Goal: Transaction & Acquisition: Purchase product/service

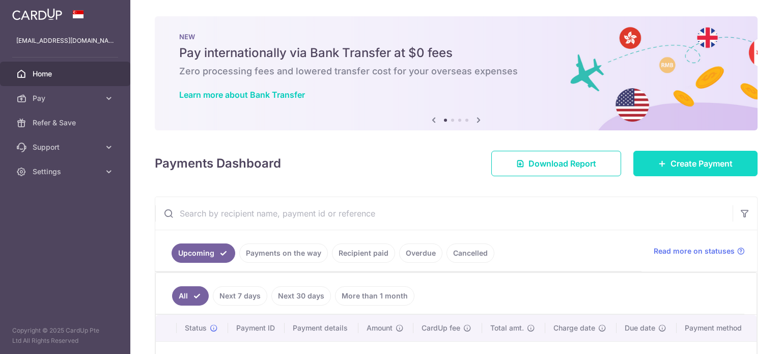
click at [670, 168] on span "Create Payment" at bounding box center [701, 163] width 62 height 12
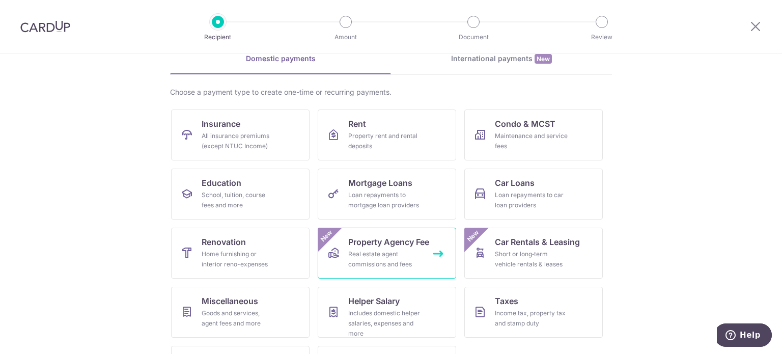
scroll to position [101, 0]
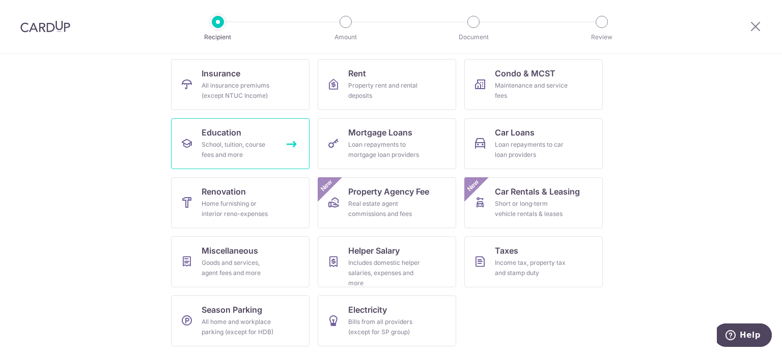
click at [213, 150] on div "School, tuition, course fees and more" at bounding box center [238, 149] width 73 height 20
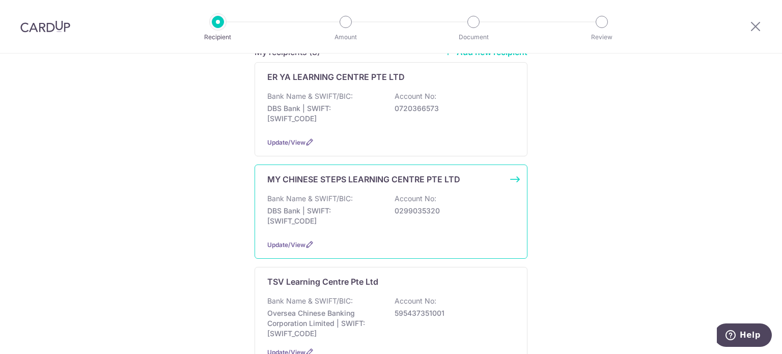
scroll to position [102, 0]
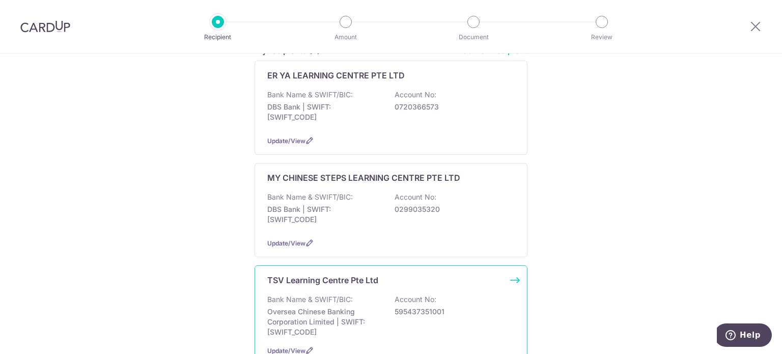
click at [391, 281] on div "TSV Learning Centre Pte Ltd" at bounding box center [384, 280] width 235 height 12
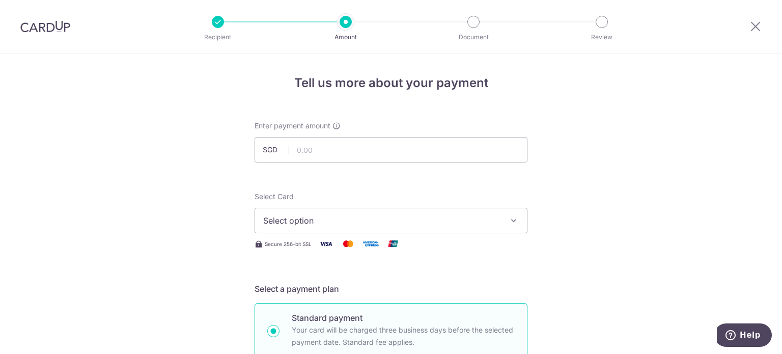
click at [382, 215] on span "Select option" at bounding box center [381, 220] width 237 height 12
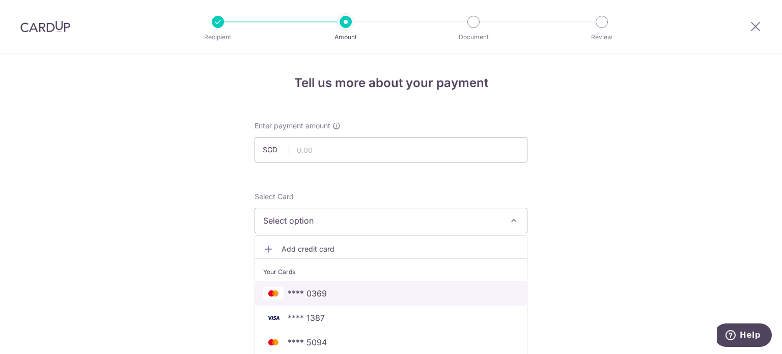
click at [320, 293] on span "**** 0369" at bounding box center [307, 293] width 39 height 12
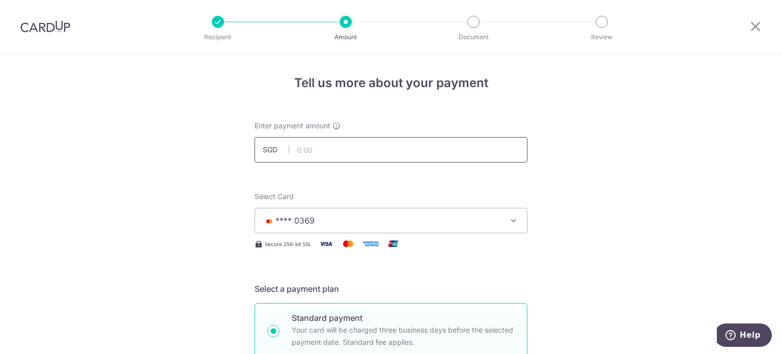
click at [360, 152] on input "text" at bounding box center [390, 149] width 273 height 25
type input "1,220.00"
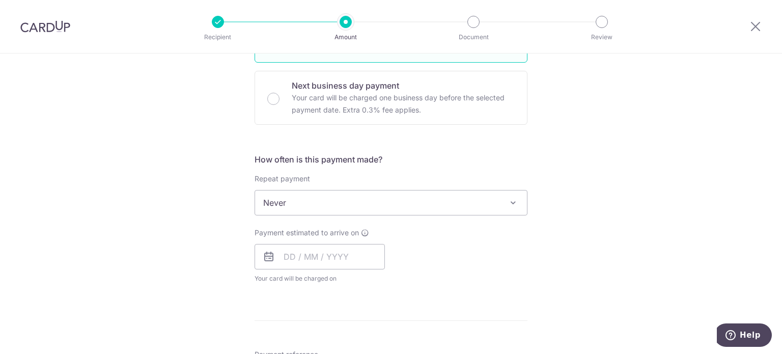
scroll to position [305, 0]
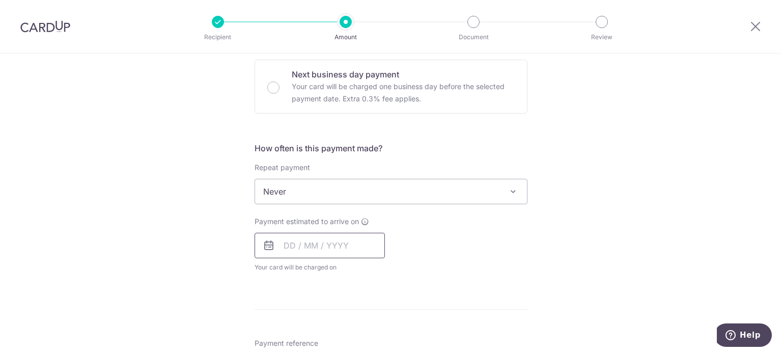
click at [341, 244] on input "text" at bounding box center [319, 245] width 130 height 25
click at [322, 189] on span "Never" at bounding box center [391, 191] width 272 height 24
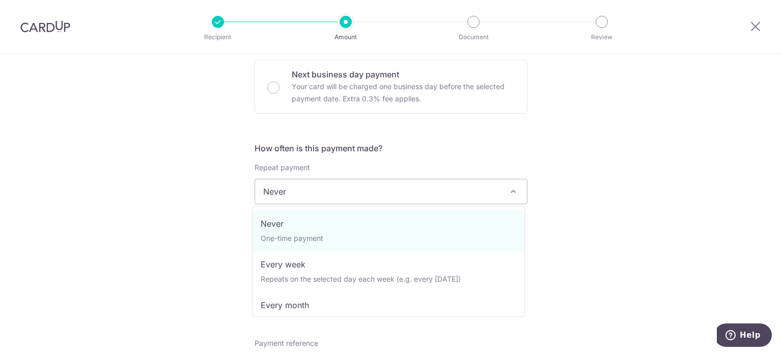
click at [322, 189] on span "Never" at bounding box center [391, 191] width 272 height 24
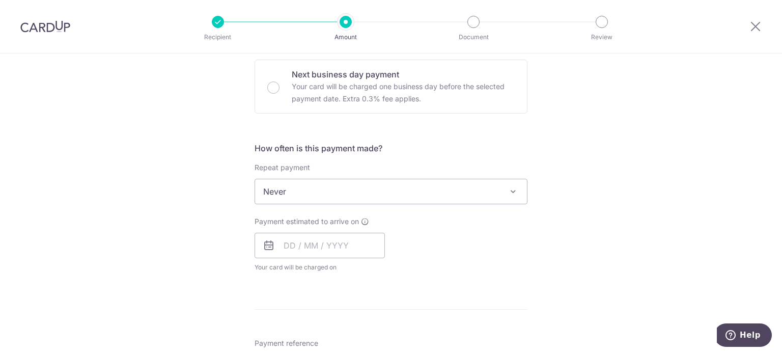
click at [341, 225] on span "Payment estimated to arrive on" at bounding box center [306, 221] width 104 height 10
click at [340, 241] on input "text" at bounding box center [319, 245] width 130 height 25
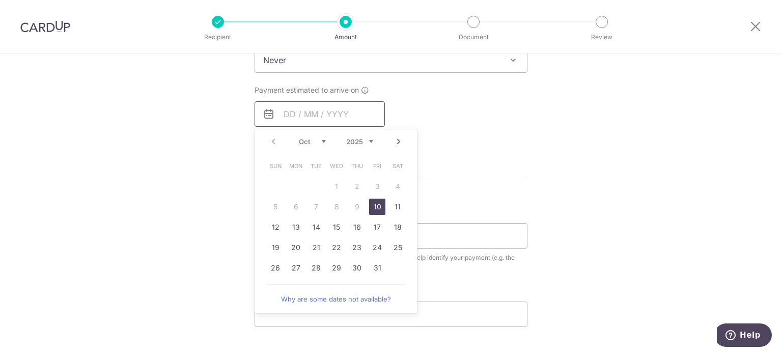
scroll to position [458, 0]
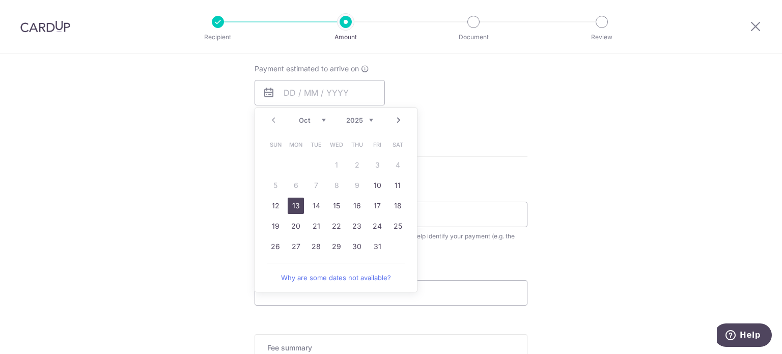
click at [292, 205] on link "13" at bounding box center [296, 205] width 16 height 16
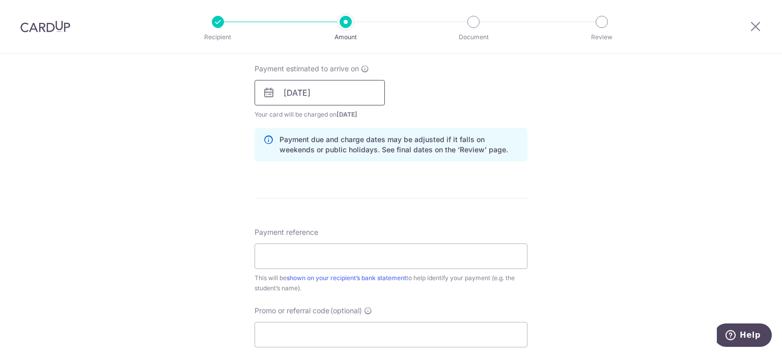
click at [320, 83] on input "13/10/2025" at bounding box center [319, 92] width 130 height 25
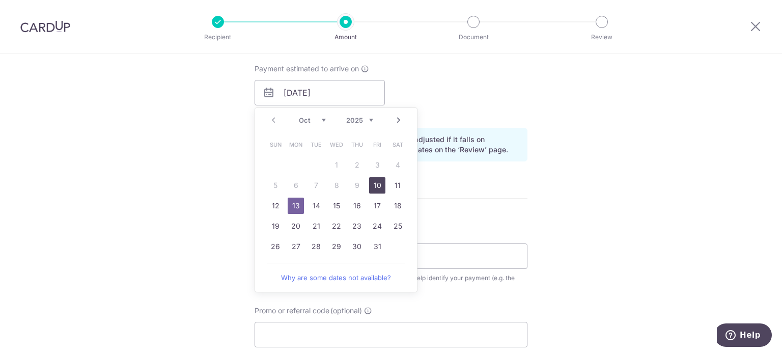
click at [380, 184] on link "10" at bounding box center [377, 185] width 16 height 16
type input "[DATE]"
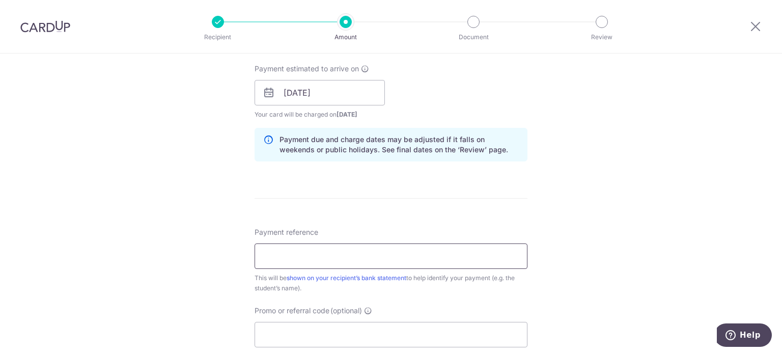
click at [363, 254] on input "Payment reference" at bounding box center [390, 255] width 273 height 25
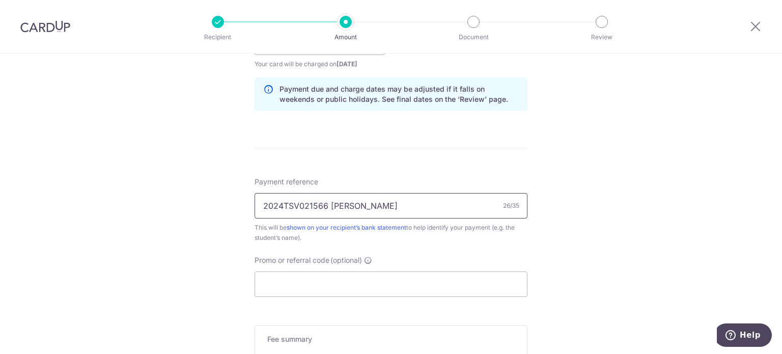
scroll to position [509, 0]
type input "2024TSV021566 [PERSON_NAME]"
click at [381, 281] on input "Promo or referral code (optional)" at bounding box center [390, 283] width 273 height 25
paste input "3HOME25R"
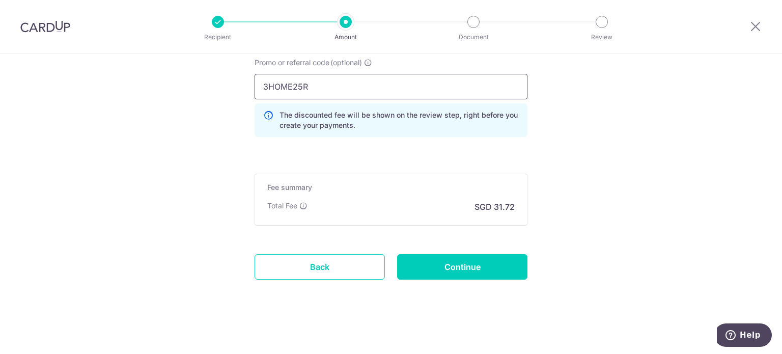
scroll to position [706, 0]
type input "3HOME25R"
click at [482, 268] on input "Continue" at bounding box center [462, 265] width 130 height 25
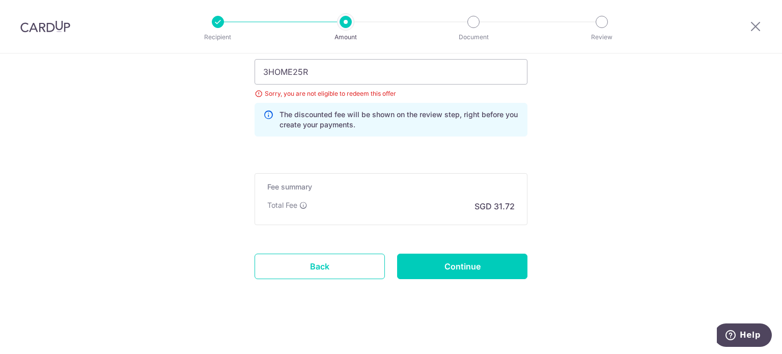
scroll to position [517, 0]
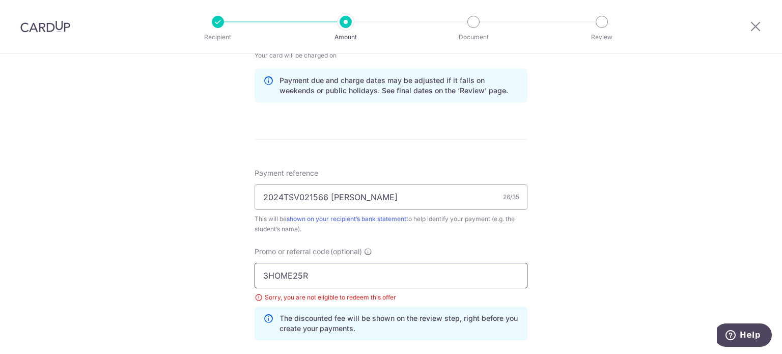
drag, startPoint x: 300, startPoint y: 269, endPoint x: 176, endPoint y: 272, distance: 123.7
click at [176, 272] on div "Tell us more about your payment Enter payment amount SGD 1,220.00 1220.00 Selec…" at bounding box center [391, 47] width 782 height 1022
type input "R"
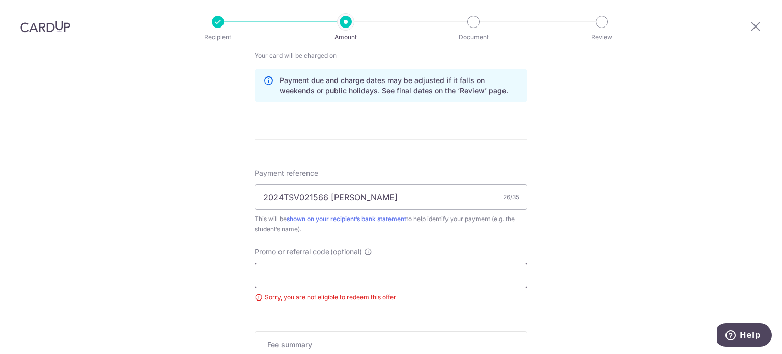
paste input "BOFF185"
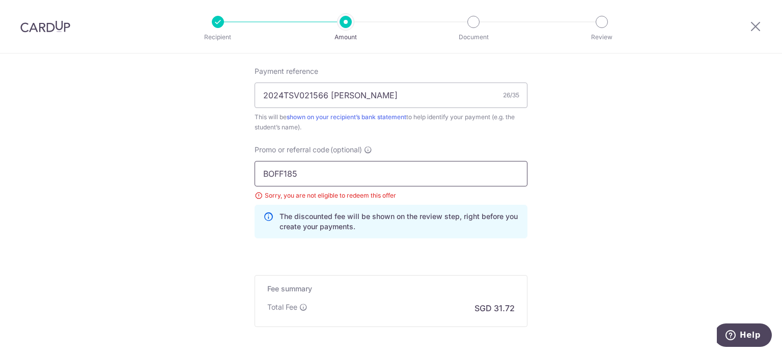
scroll to position [721, 0]
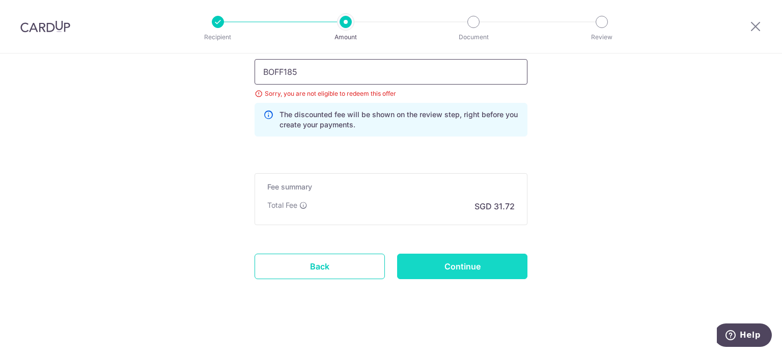
type input "BOFF185"
click at [474, 266] on input "Continue" at bounding box center [462, 265] width 130 height 25
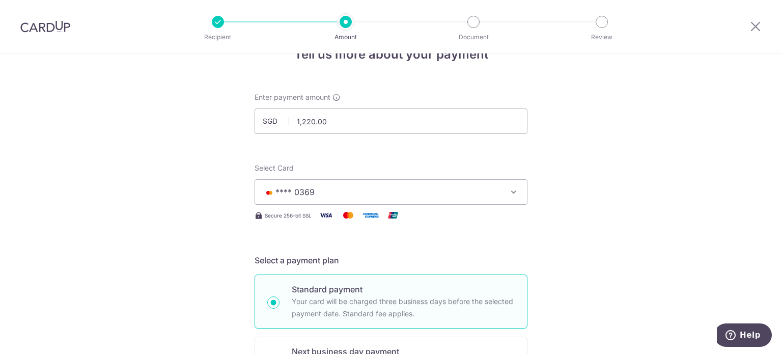
scroll to position [8, 0]
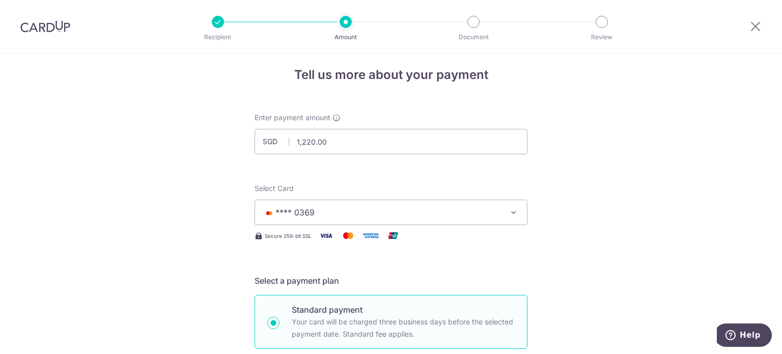
click at [513, 205] on button "**** 0369" at bounding box center [390, 211] width 273 height 25
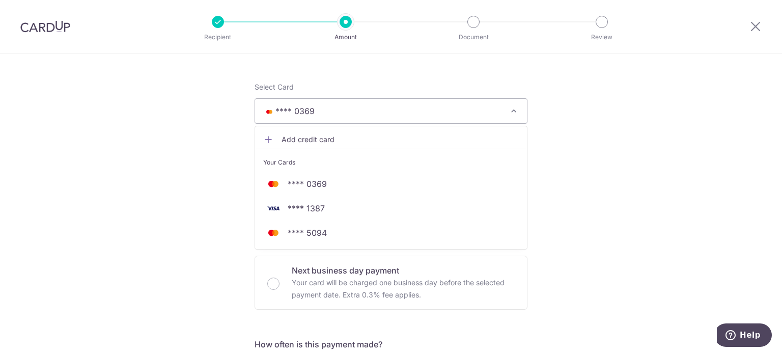
scroll to position [110, 0]
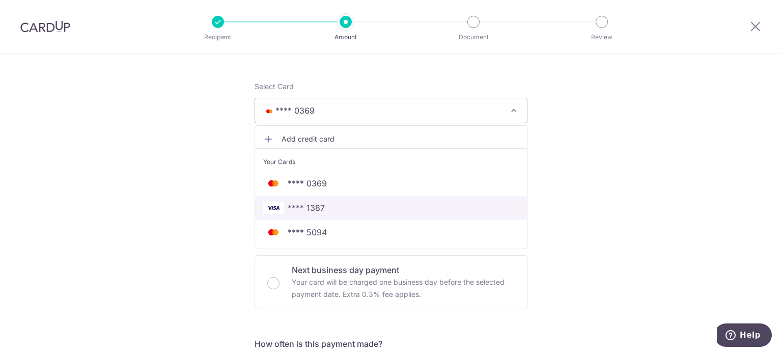
click at [314, 207] on span "**** 1387" at bounding box center [306, 208] width 37 height 12
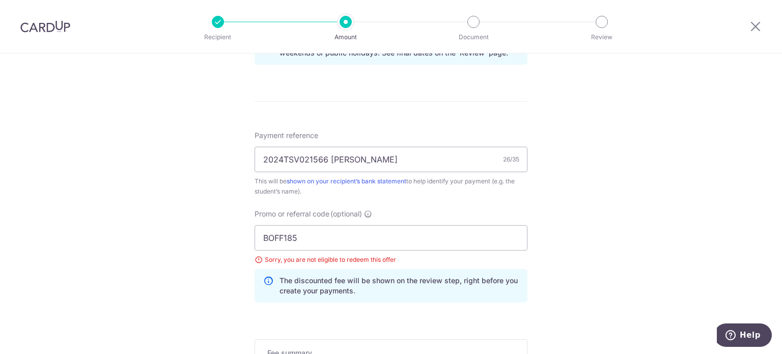
scroll to position [670, 0]
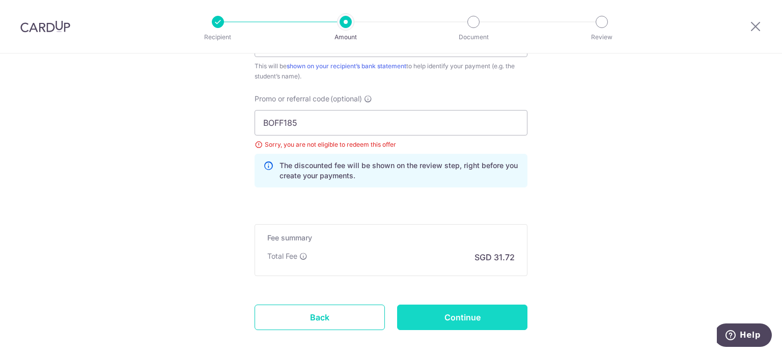
click at [454, 312] on input "Continue" at bounding box center [462, 316] width 130 height 25
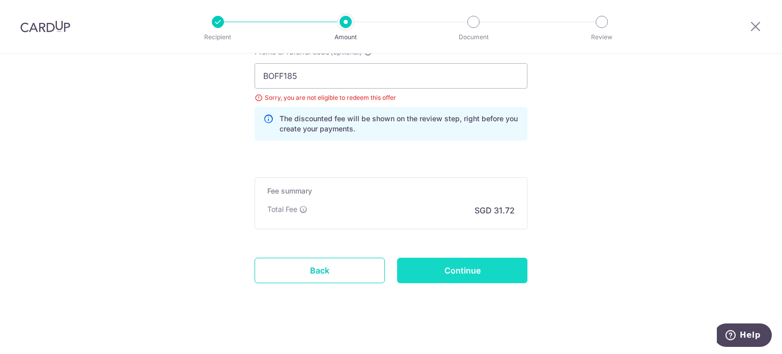
scroll to position [721, 0]
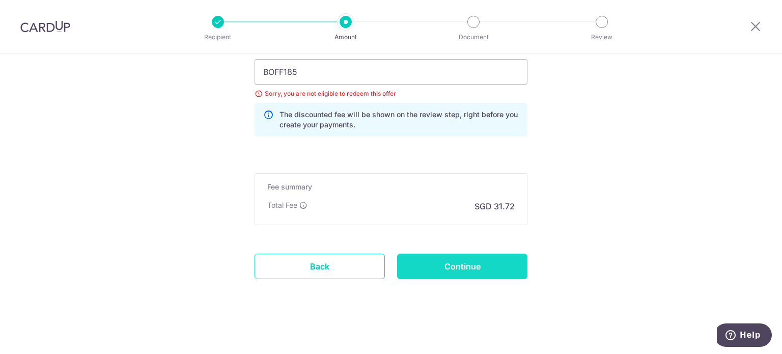
click at [423, 260] on input "Continue" at bounding box center [462, 265] width 130 height 25
drag, startPoint x: 328, startPoint y: 81, endPoint x: 0, endPoint y: 73, distance: 327.8
paste input "OFF22"
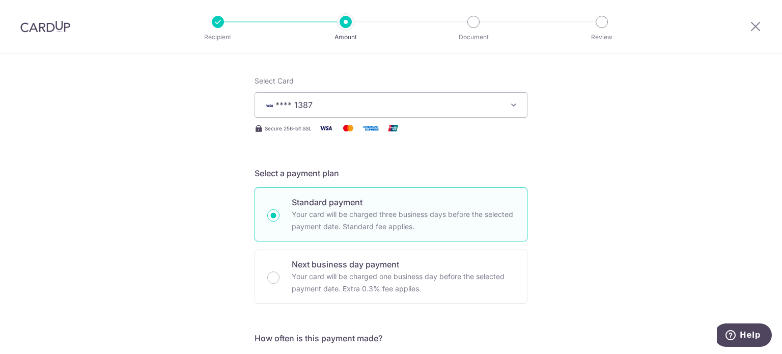
scroll to position [110, 0]
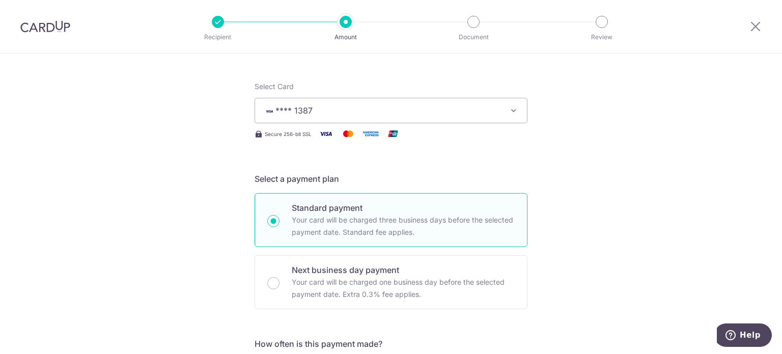
type input "OFF225"
click at [514, 111] on icon "button" at bounding box center [513, 110] width 10 height 10
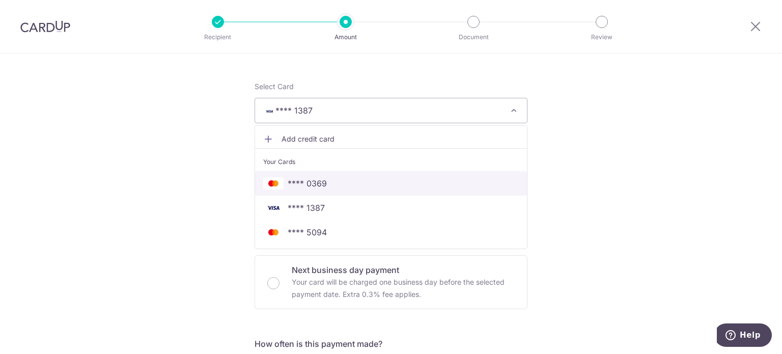
click at [313, 182] on span "**** 0369" at bounding box center [307, 183] width 39 height 12
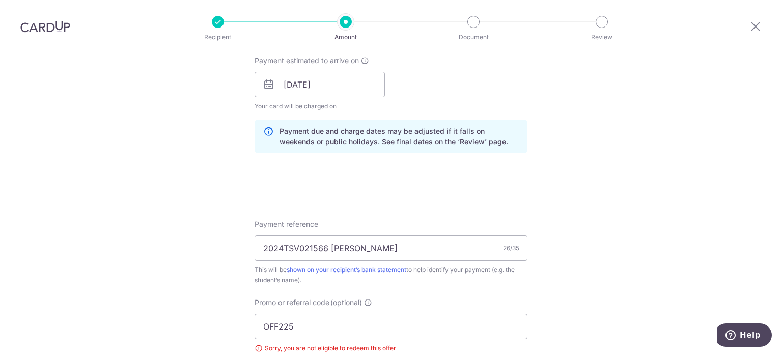
scroll to position [670, 0]
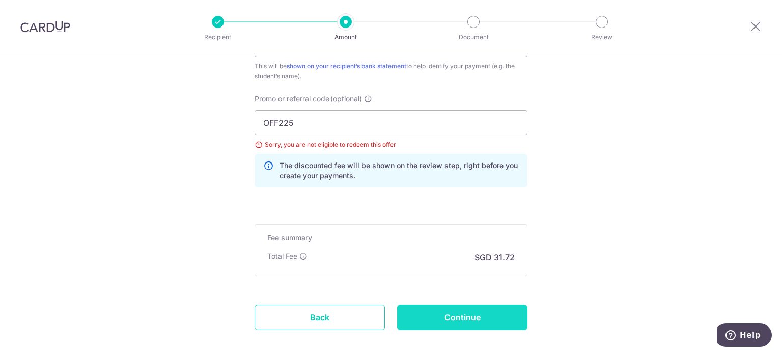
click at [466, 317] on input "Continue" at bounding box center [462, 316] width 130 height 25
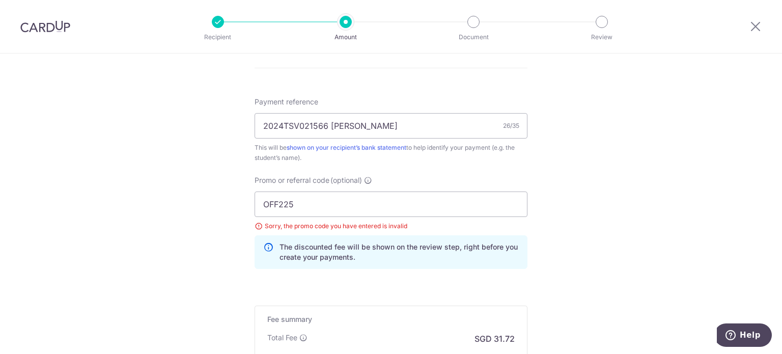
scroll to position [611, 0]
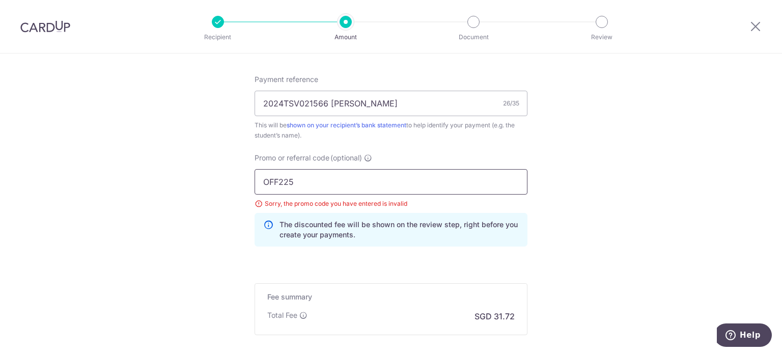
click at [398, 190] on input "OFF225" at bounding box center [390, 181] width 273 height 25
drag, startPoint x: 321, startPoint y: 187, endPoint x: 110, endPoint y: 194, distance: 211.3
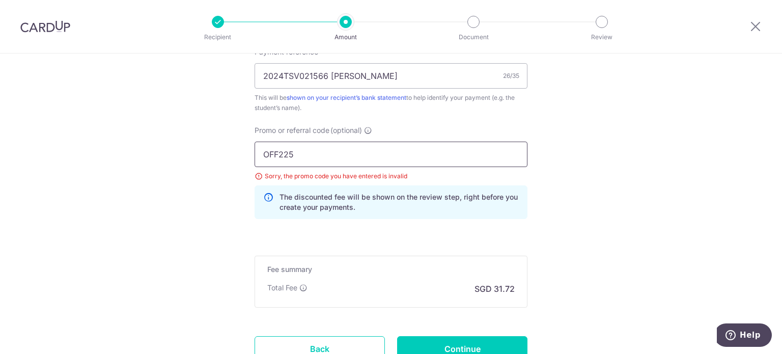
scroll to position [662, 0]
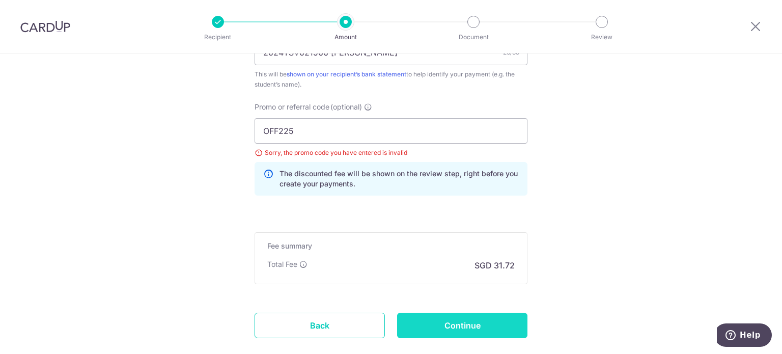
click at [422, 322] on input "Continue" at bounding box center [462, 324] width 130 height 25
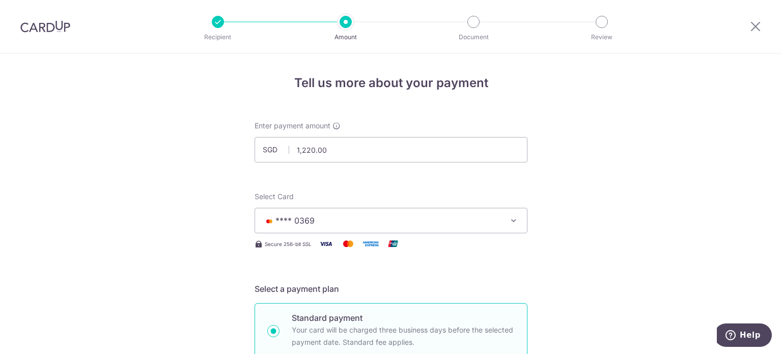
click at [515, 218] on icon "button" at bounding box center [513, 220] width 10 height 10
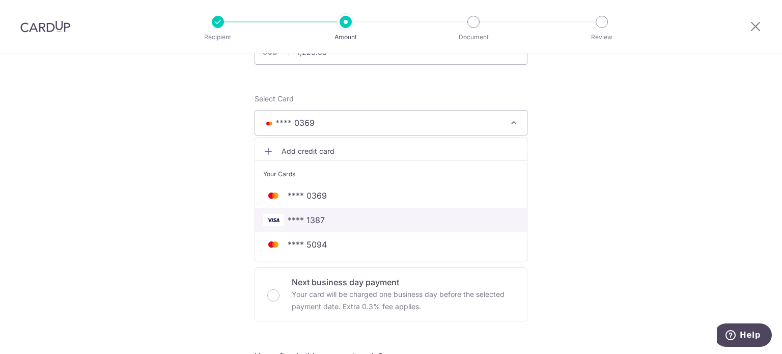
scroll to position [102, 0]
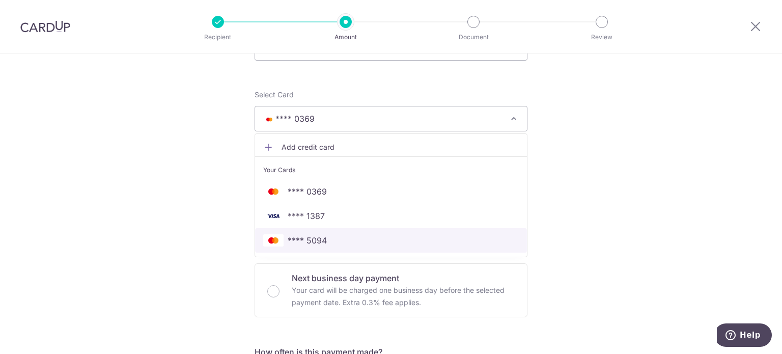
click at [321, 244] on span "**** 5094" at bounding box center [307, 240] width 39 height 12
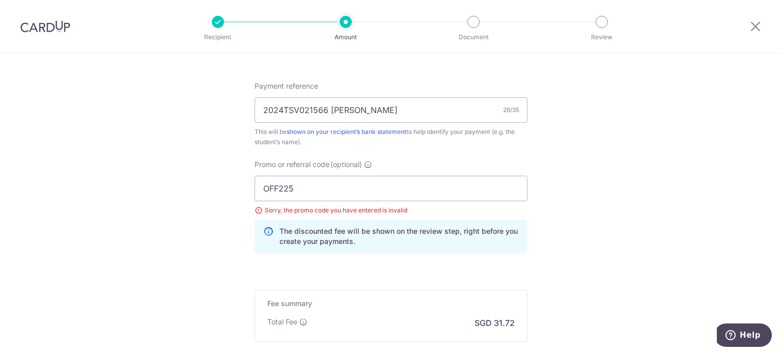
scroll to position [611, 0]
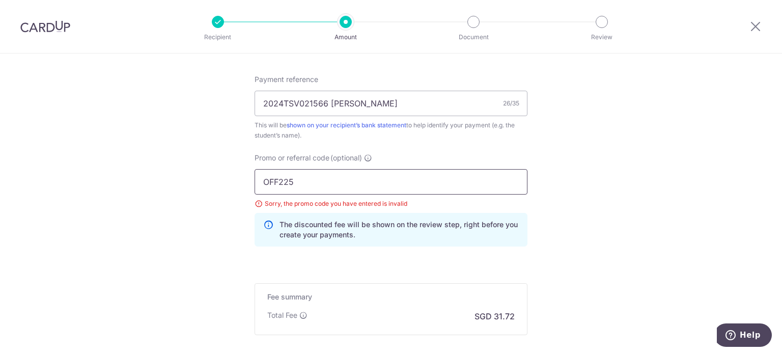
drag, startPoint x: 337, startPoint y: 174, endPoint x: 131, endPoint y: 181, distance: 206.2
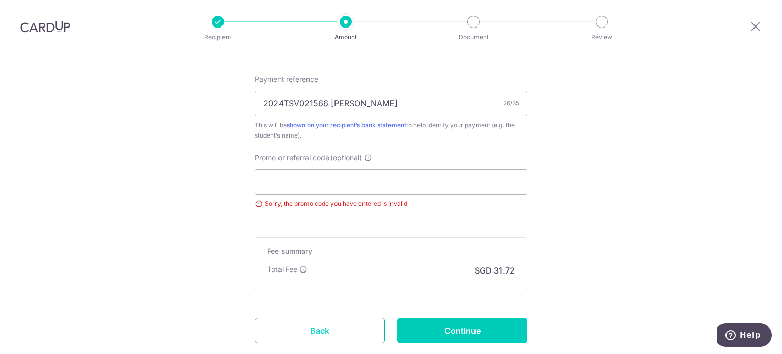
click at [313, 324] on link "Back" at bounding box center [319, 330] width 130 height 25
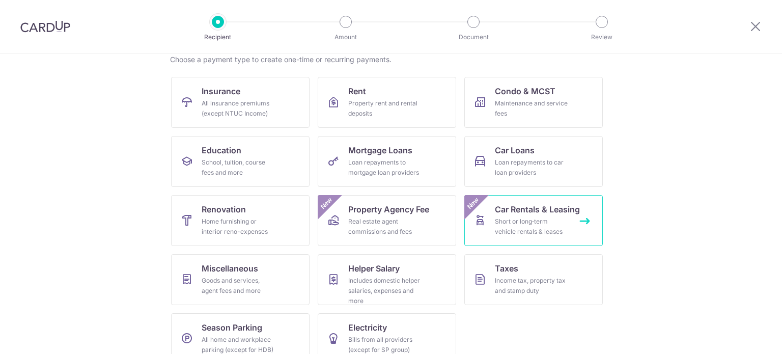
scroll to position [101, 0]
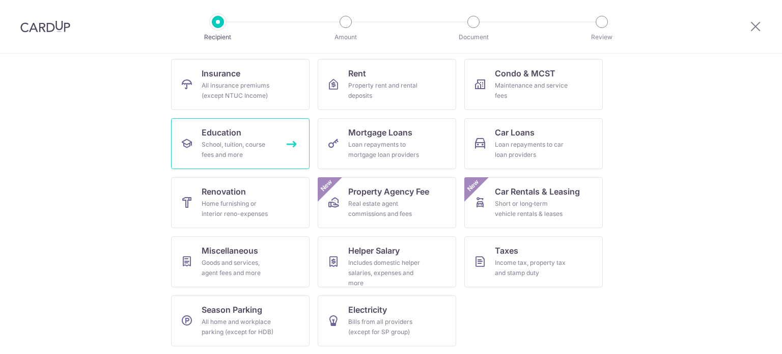
click at [225, 151] on div "School, tuition, course fees and more" at bounding box center [238, 149] width 73 height 20
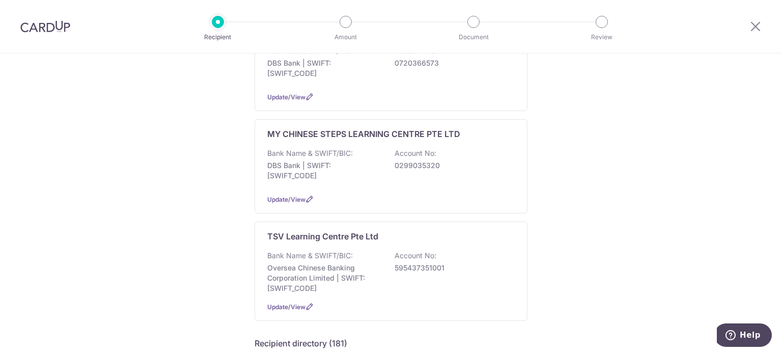
scroll to position [204, 0]
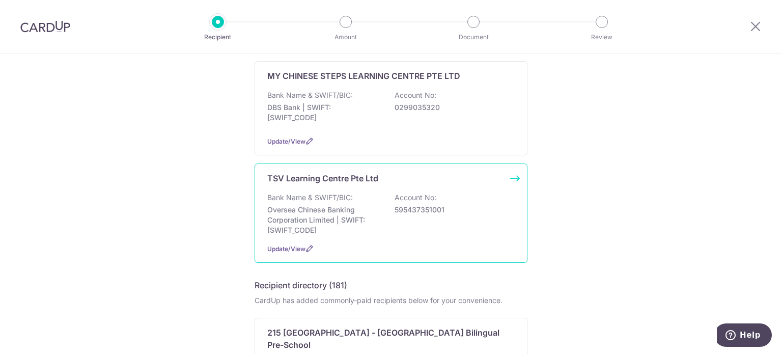
click at [346, 202] on div "Bank Name & SWIFT/BIC: Oversea Chinese Banking Corporation Limited | SWIFT: OCB…" at bounding box center [390, 213] width 247 height 43
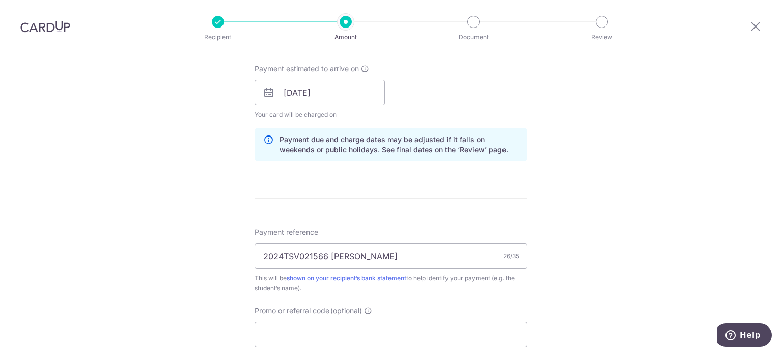
scroll to position [560, 0]
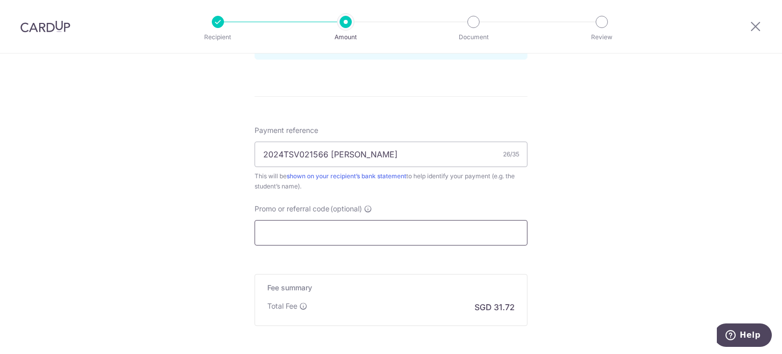
click at [409, 237] on input "Promo or referral code (optional)" at bounding box center [390, 232] width 273 height 25
paste input "OFF225"
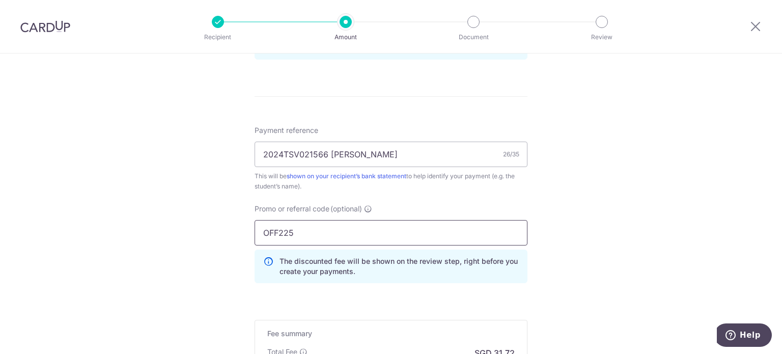
scroll to position [662, 0]
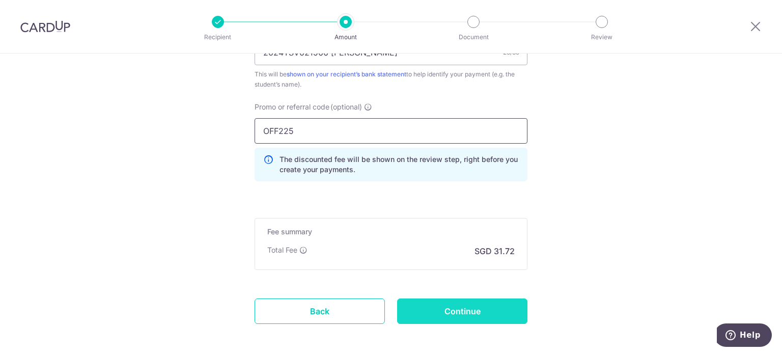
type input "OFF225"
click at [478, 319] on input "Continue" at bounding box center [462, 310] width 130 height 25
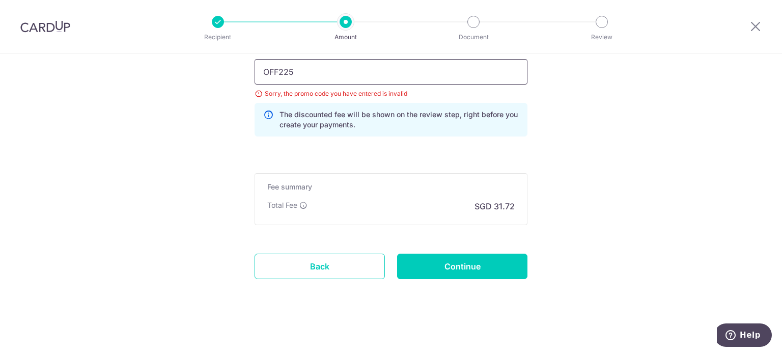
click at [320, 70] on input "OFF225" at bounding box center [390, 71] width 273 height 25
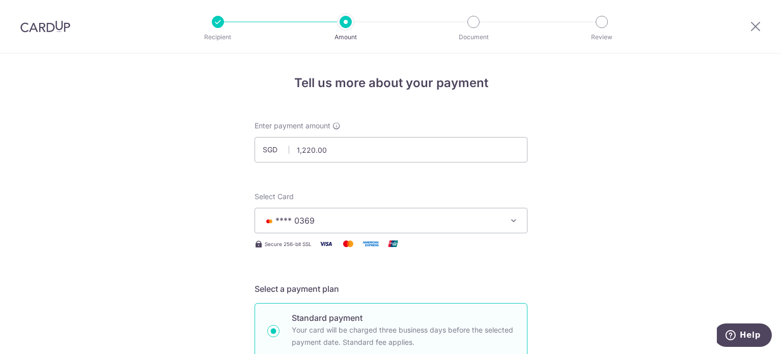
scroll to position [51, 0]
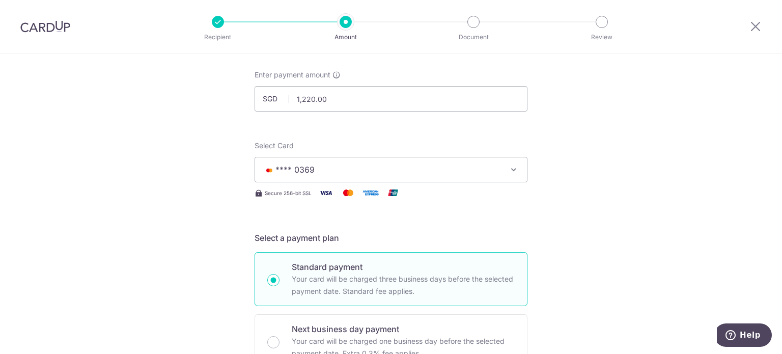
click at [509, 174] on icon "button" at bounding box center [513, 169] width 10 height 10
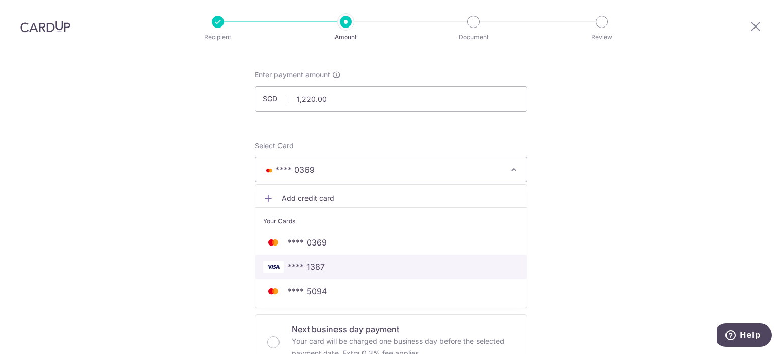
click at [373, 274] on link "**** 1387" at bounding box center [391, 266] width 272 height 24
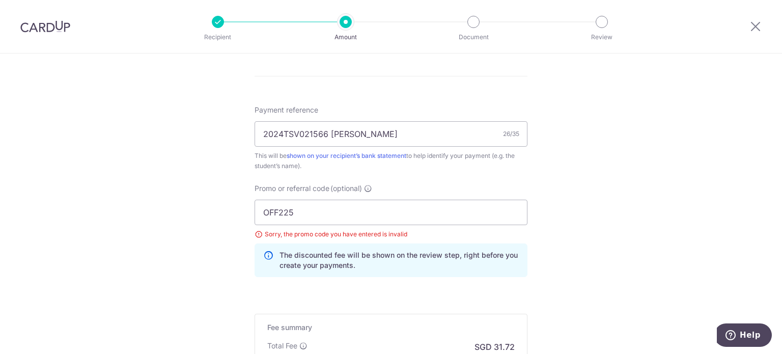
scroll to position [662, 0]
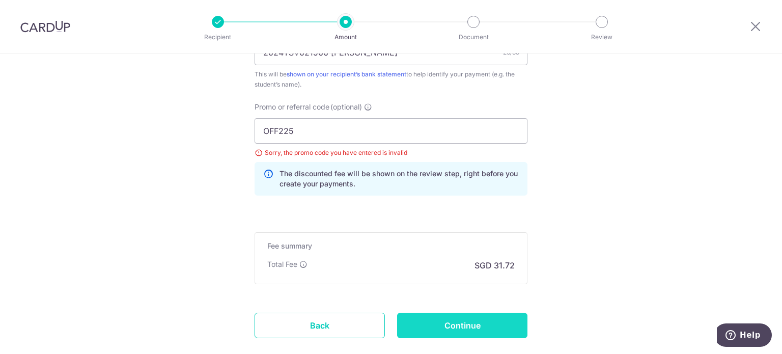
click at [491, 325] on input "Continue" at bounding box center [462, 324] width 130 height 25
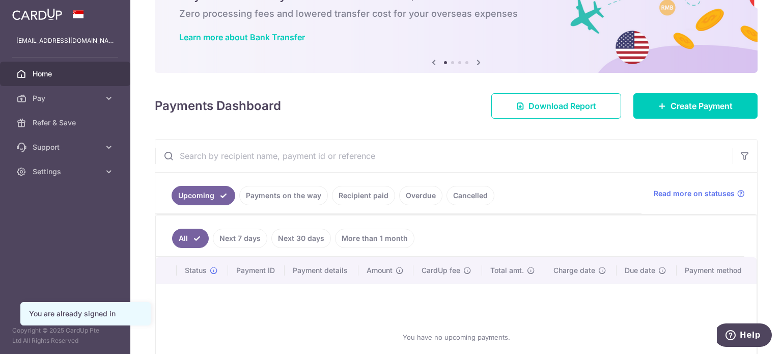
scroll to position [102, 0]
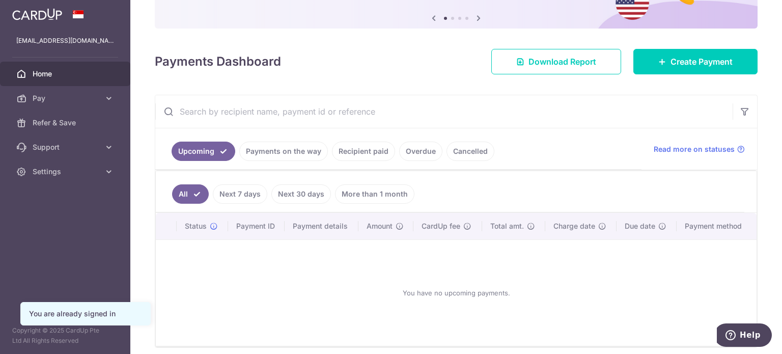
click at [370, 152] on link "Recipient paid" at bounding box center [363, 150] width 63 height 19
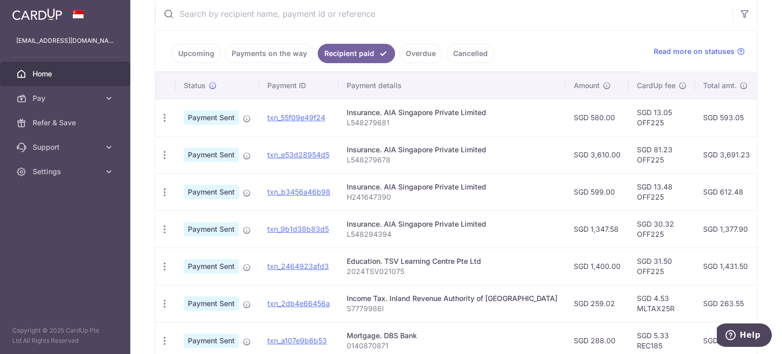
scroll to position [204, 0]
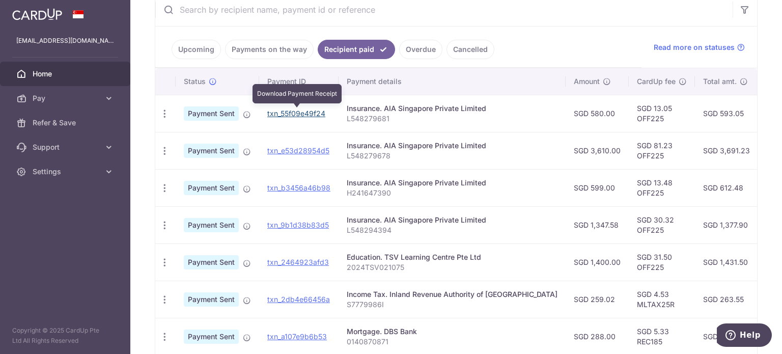
click at [297, 109] on link "txn_55f09e49f24" at bounding box center [296, 113] width 58 height 9
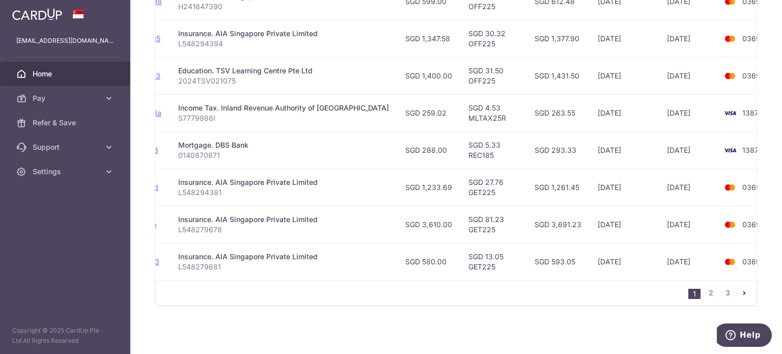
scroll to position [138, 0]
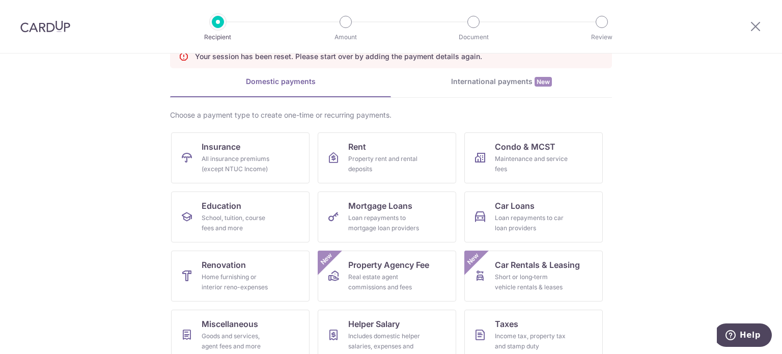
scroll to position [132, 0]
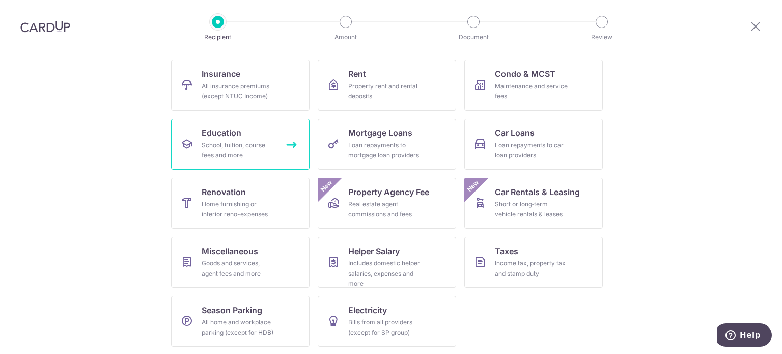
click at [216, 140] on div "School, tuition, course fees and more" at bounding box center [238, 150] width 73 height 20
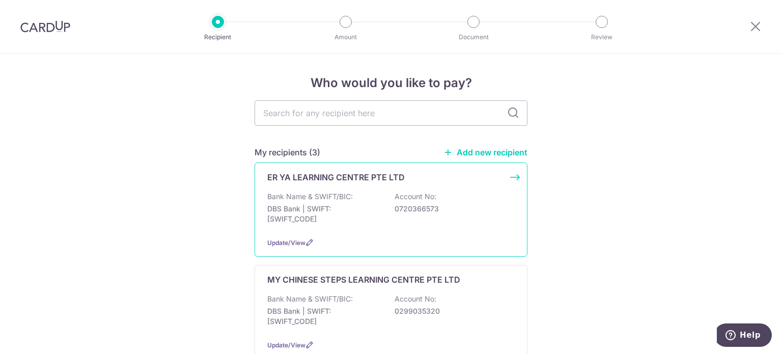
scroll to position [102, 0]
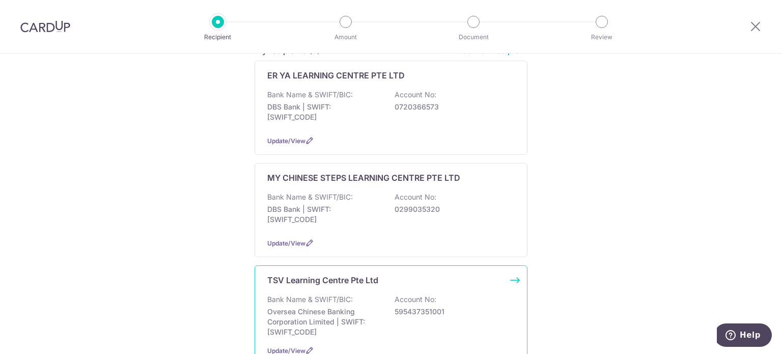
click at [350, 286] on div "TSV Learning Centre Pte Ltd Bank Name & SWIFT/BIC: Oversea Chinese Banking Corp…" at bounding box center [390, 314] width 273 height 99
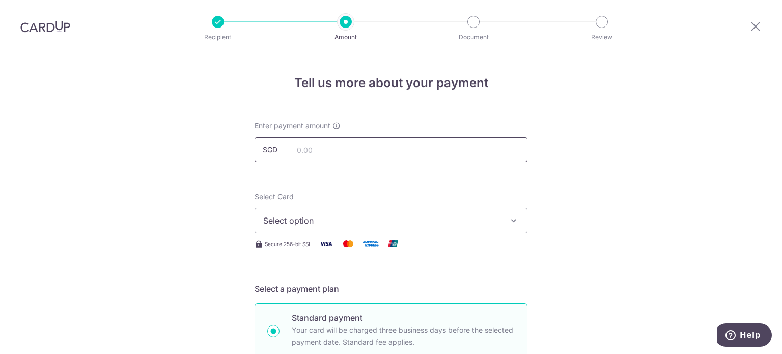
click at [380, 149] on input "text" at bounding box center [390, 149] width 273 height 25
type input "1,220.00"
click at [338, 221] on span "Select option" at bounding box center [381, 220] width 237 height 12
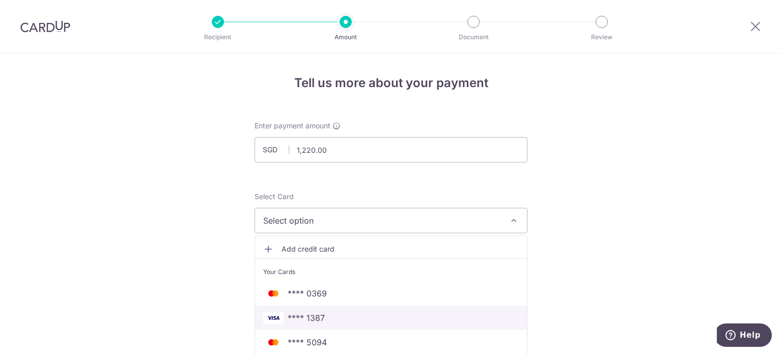
click at [326, 324] on link "**** 1387" at bounding box center [391, 317] width 272 height 24
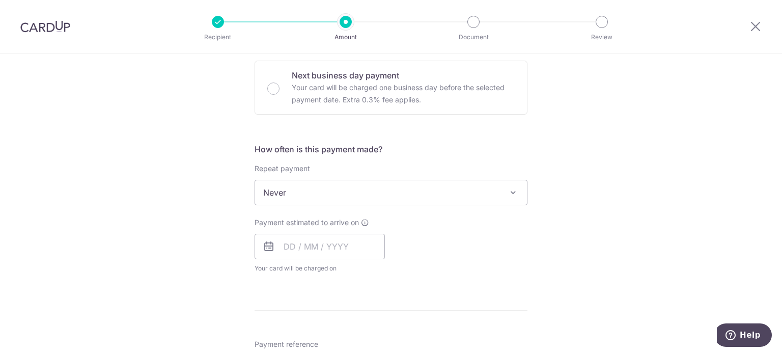
scroll to position [305, 0]
click at [369, 180] on span "Never" at bounding box center [391, 191] width 272 height 24
click at [335, 246] on input "text" at bounding box center [319, 245] width 130 height 25
click at [372, 338] on link "10" at bounding box center [377, 338] width 16 height 16
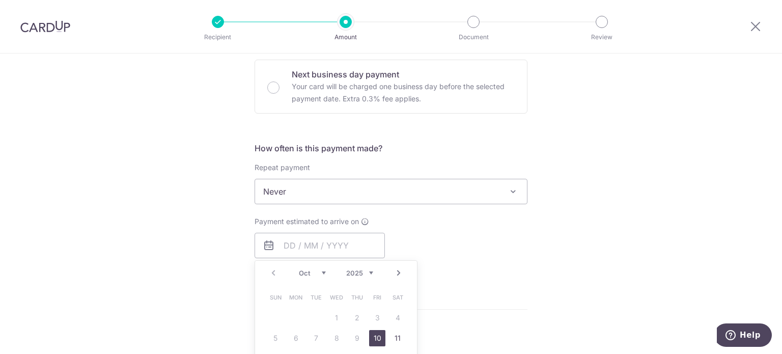
type input "10/10/2025"
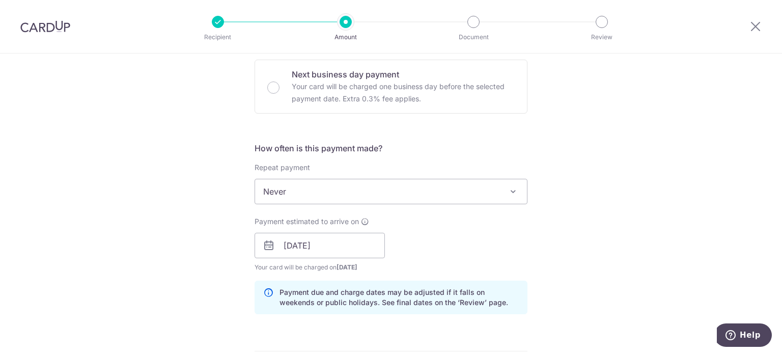
scroll to position [509, 0]
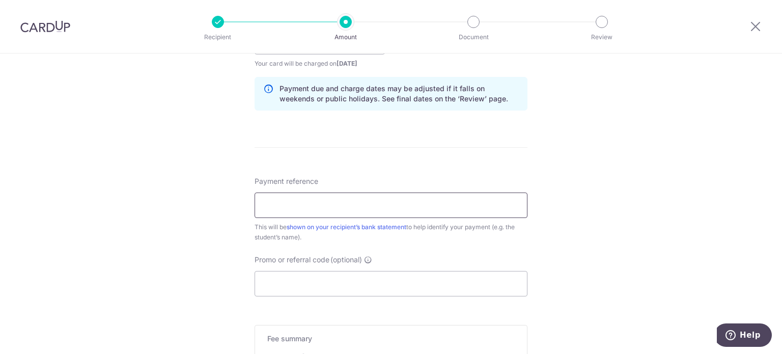
click at [316, 205] on input "Payment reference" at bounding box center [390, 204] width 273 height 25
type input "2024TSV021566 JANELLE WONG"
click at [300, 275] on input "Promo or referral code (optional)" at bounding box center [390, 283] width 273 height 25
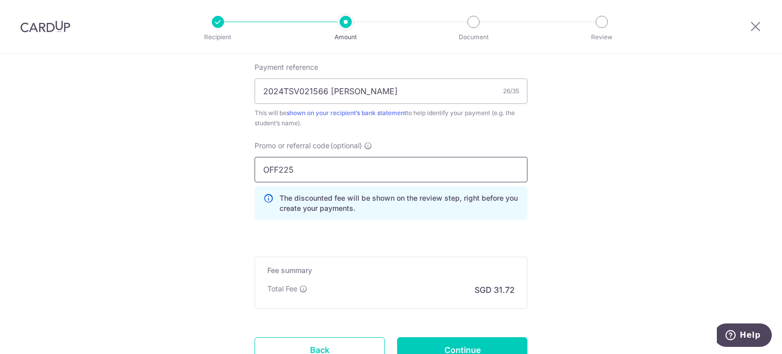
scroll to position [662, 0]
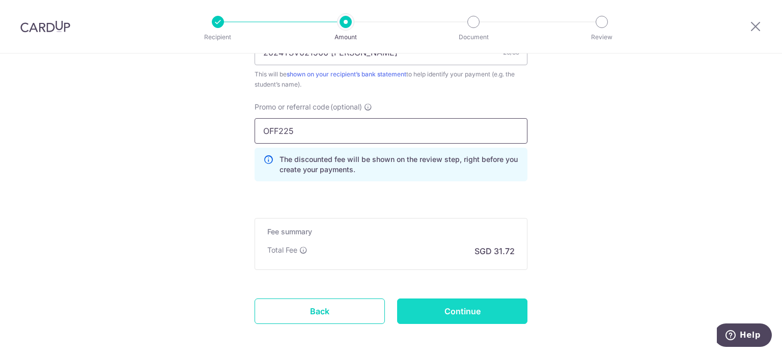
type input "OFF225"
click at [451, 312] on input "Continue" at bounding box center [462, 310] width 130 height 25
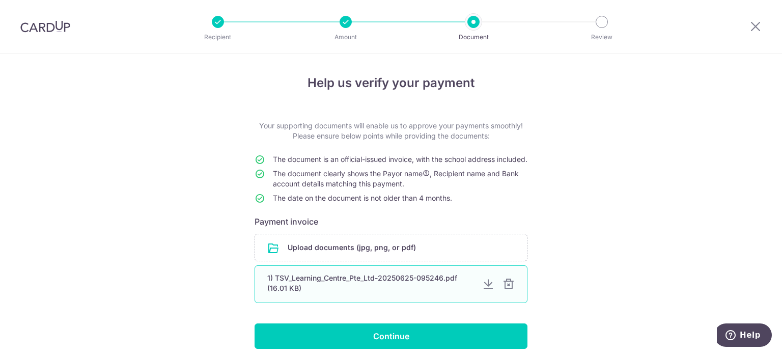
click at [454, 293] on div "1) TSV_Learning_Centre_Pte_Ltd-20250625-095246.pdf (16.01 KB)" at bounding box center [370, 283] width 207 height 20
click at [435, 281] on div "1) TSV_Learning_Centre_Pte_Ltd-20250625-095246.pdf (16.01 KB)" at bounding box center [390, 284] width 273 height 38
click at [434, 290] on div "1) TSV_Learning_Centre_Pte_Ltd-20250625-095246.pdf (16.01 KB)" at bounding box center [370, 283] width 207 height 20
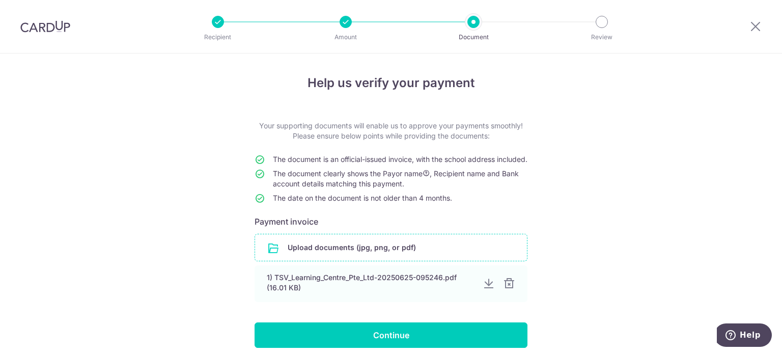
click at [413, 258] on input "file" at bounding box center [391, 247] width 272 height 26
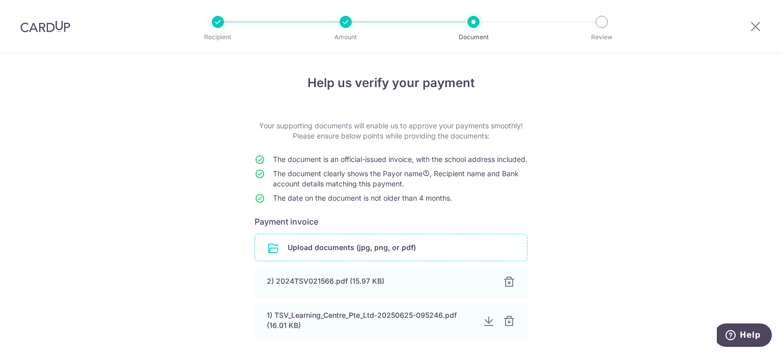
scroll to position [102, 0]
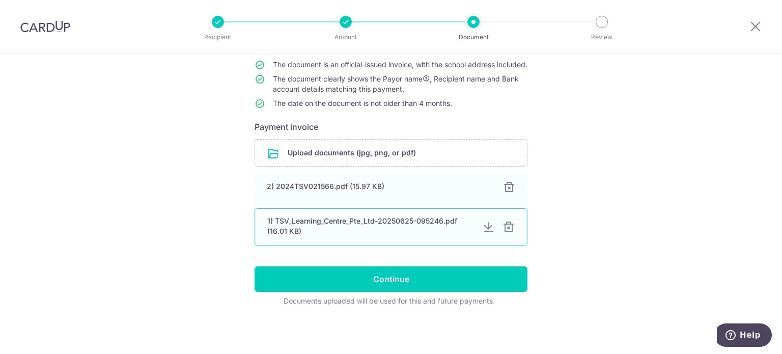
click at [508, 229] on div at bounding box center [508, 227] width 12 height 12
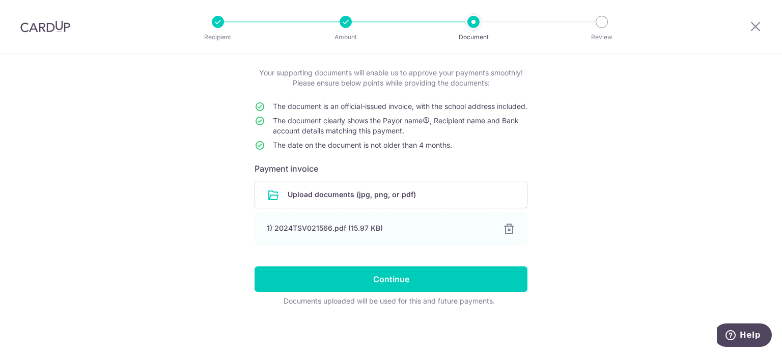
scroll to position [63, 0]
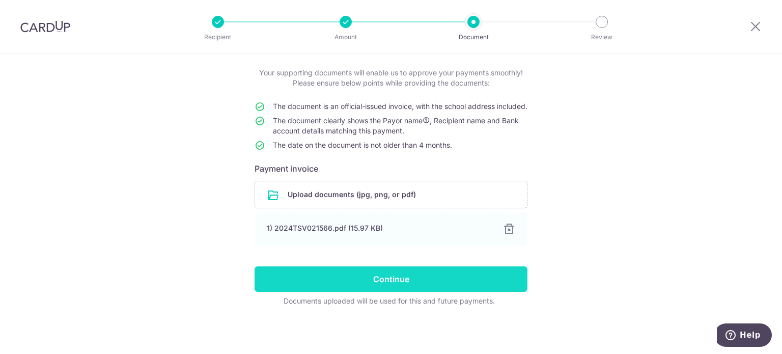
click at [413, 271] on input "Continue" at bounding box center [390, 278] width 273 height 25
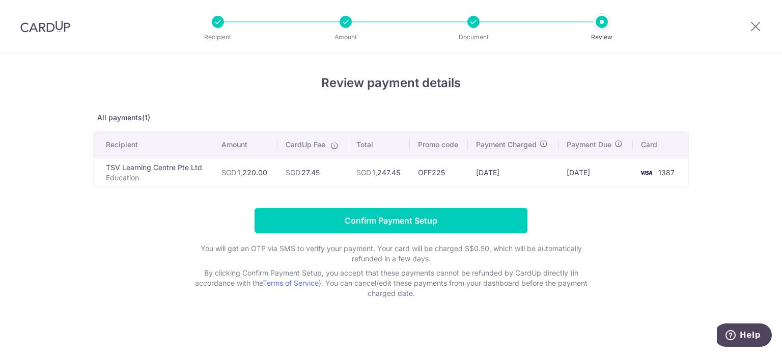
click at [131, 179] on p "Education" at bounding box center [155, 178] width 99 height 10
click at [754, 23] on icon at bounding box center [755, 26] width 12 height 13
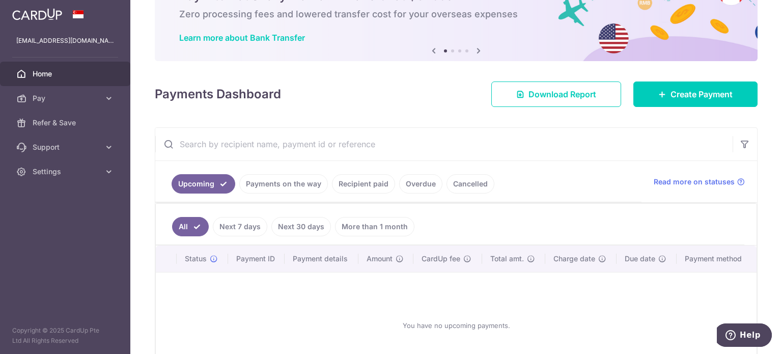
scroll to position [129, 0]
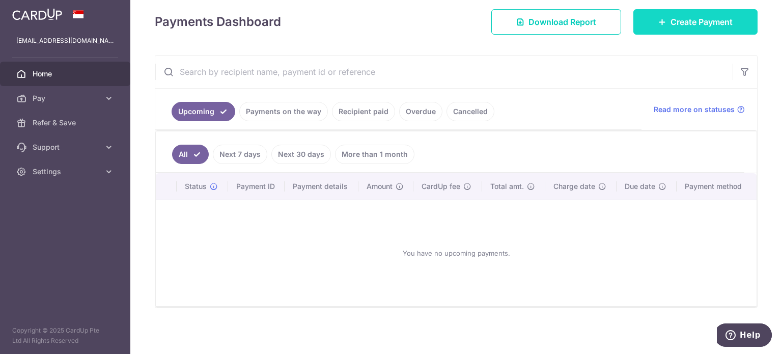
click at [702, 16] on span "Create Payment" at bounding box center [701, 22] width 62 height 12
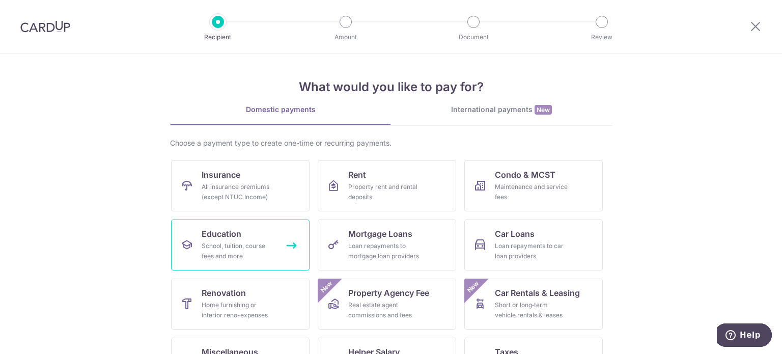
click at [250, 267] on link "Education School, tuition, course fees and more" at bounding box center [240, 244] width 138 height 51
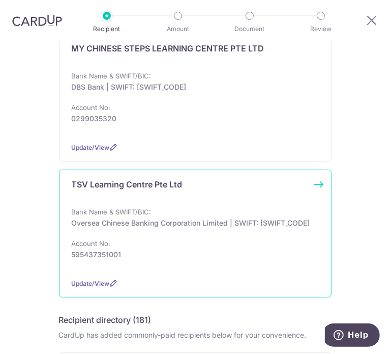
scroll to position [254, 0]
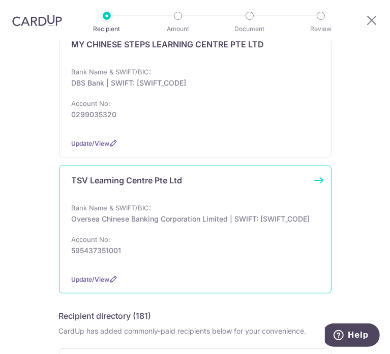
click at [215, 224] on p "Oversea Chinese Banking Corporation Limited | SWIFT: [SWIFT_CODE]" at bounding box center [192, 219] width 241 height 10
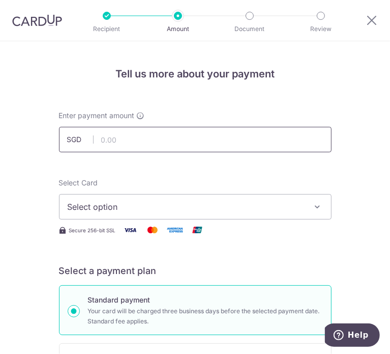
click at [116, 138] on input "text" at bounding box center [195, 139] width 273 height 25
click at [122, 140] on input "text" at bounding box center [195, 139] width 273 height 25
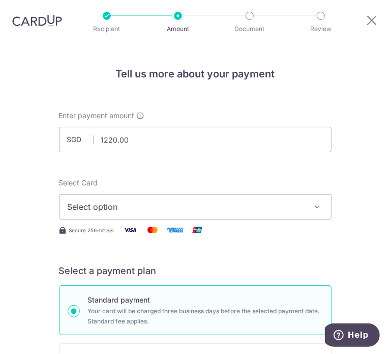
type input "1,220.00"
click at [121, 213] on button "Select option" at bounding box center [195, 206] width 273 height 25
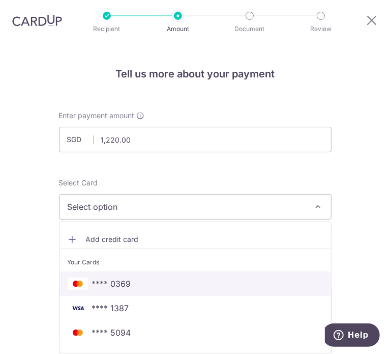
click at [116, 283] on span "**** 0369" at bounding box center [111, 283] width 39 height 12
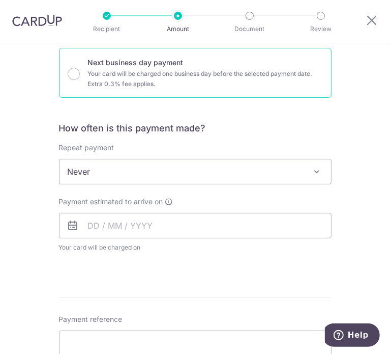
scroll to position [305, 0]
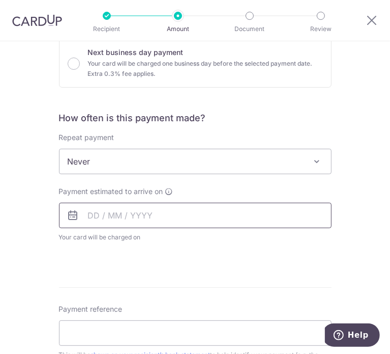
click at [133, 216] on input "text" at bounding box center [195, 215] width 273 height 25
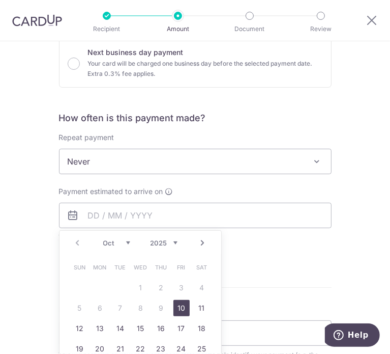
click at [179, 303] on link "10" at bounding box center [182, 308] width 16 height 16
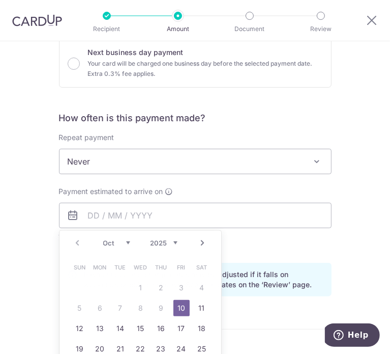
type input "[DATE]"
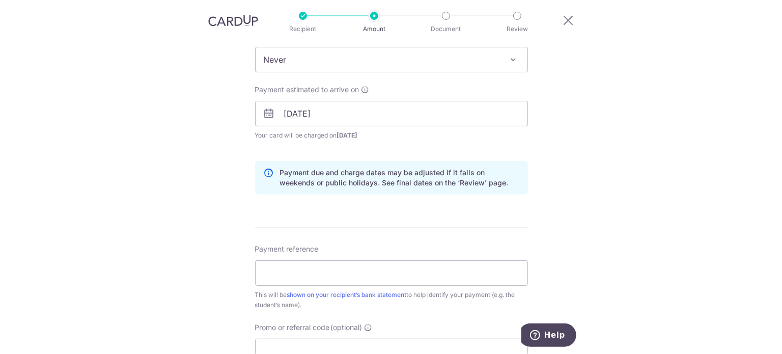
scroll to position [458, 0]
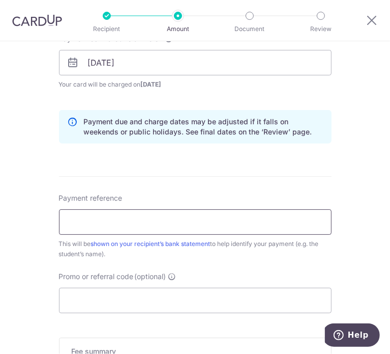
click at [131, 216] on input "Payment reference" at bounding box center [195, 221] width 273 height 25
type input "2024TSV021566 [PERSON_NAME]"
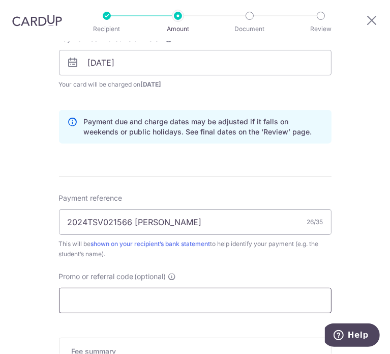
click at [134, 305] on input "Promo or referral code (optional)" at bounding box center [195, 300] width 273 height 25
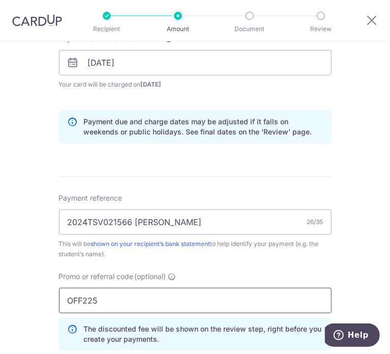
type input "OFF225"
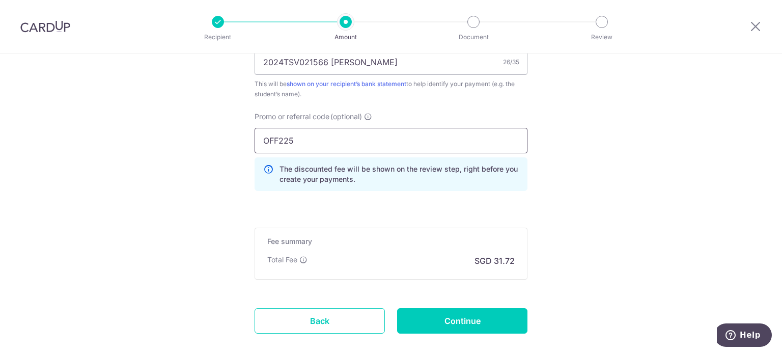
scroll to position [706, 0]
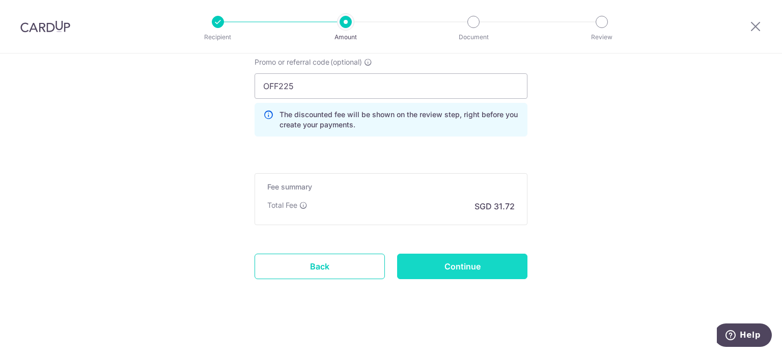
click at [390, 262] on input "Continue" at bounding box center [462, 265] width 130 height 25
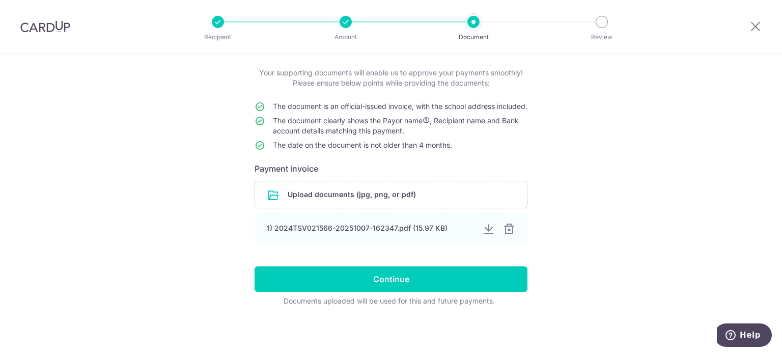
scroll to position [63, 0]
click at [382, 195] on input "file" at bounding box center [391, 194] width 272 height 26
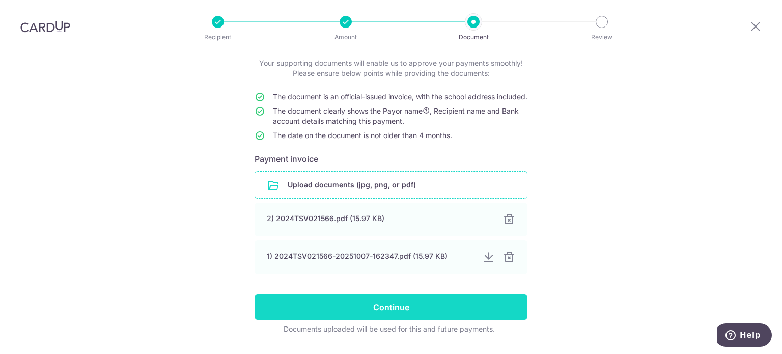
click at [408, 320] on input "Continue" at bounding box center [390, 306] width 273 height 25
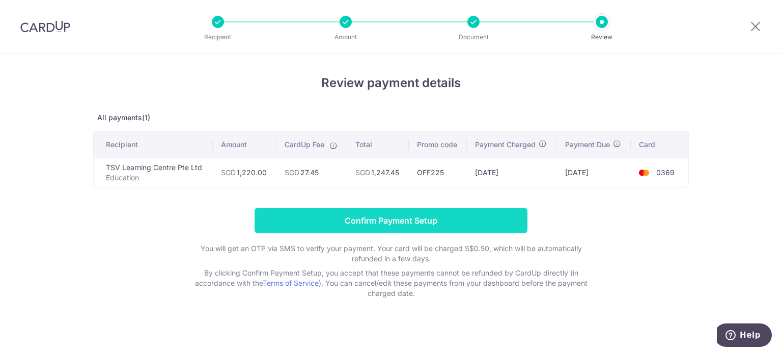
click at [363, 218] on input "Confirm Payment Setup" at bounding box center [390, 220] width 273 height 25
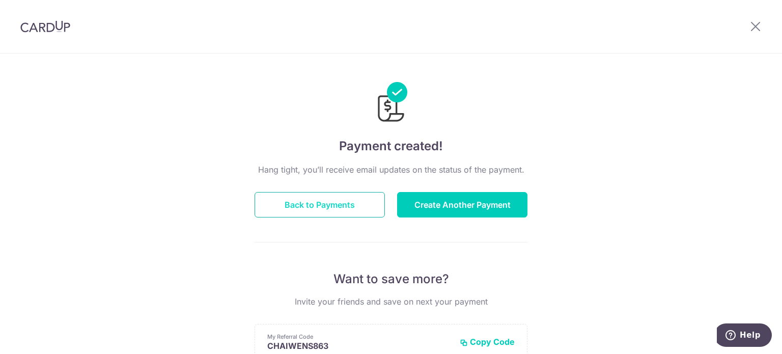
click at [301, 208] on button "Back to Payments" at bounding box center [319, 204] width 130 height 25
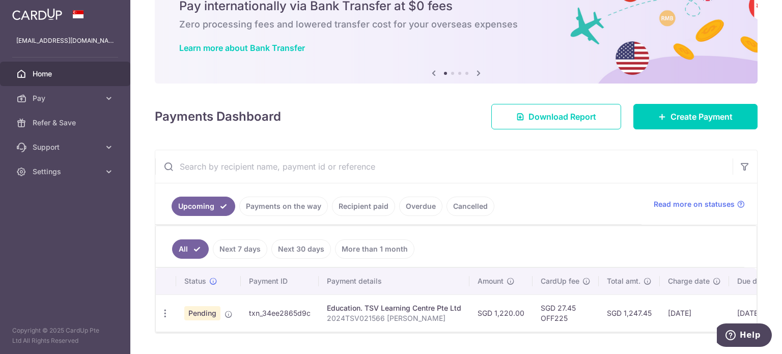
scroll to position [77, 0]
